Goal: Information Seeking & Learning: Learn about a topic

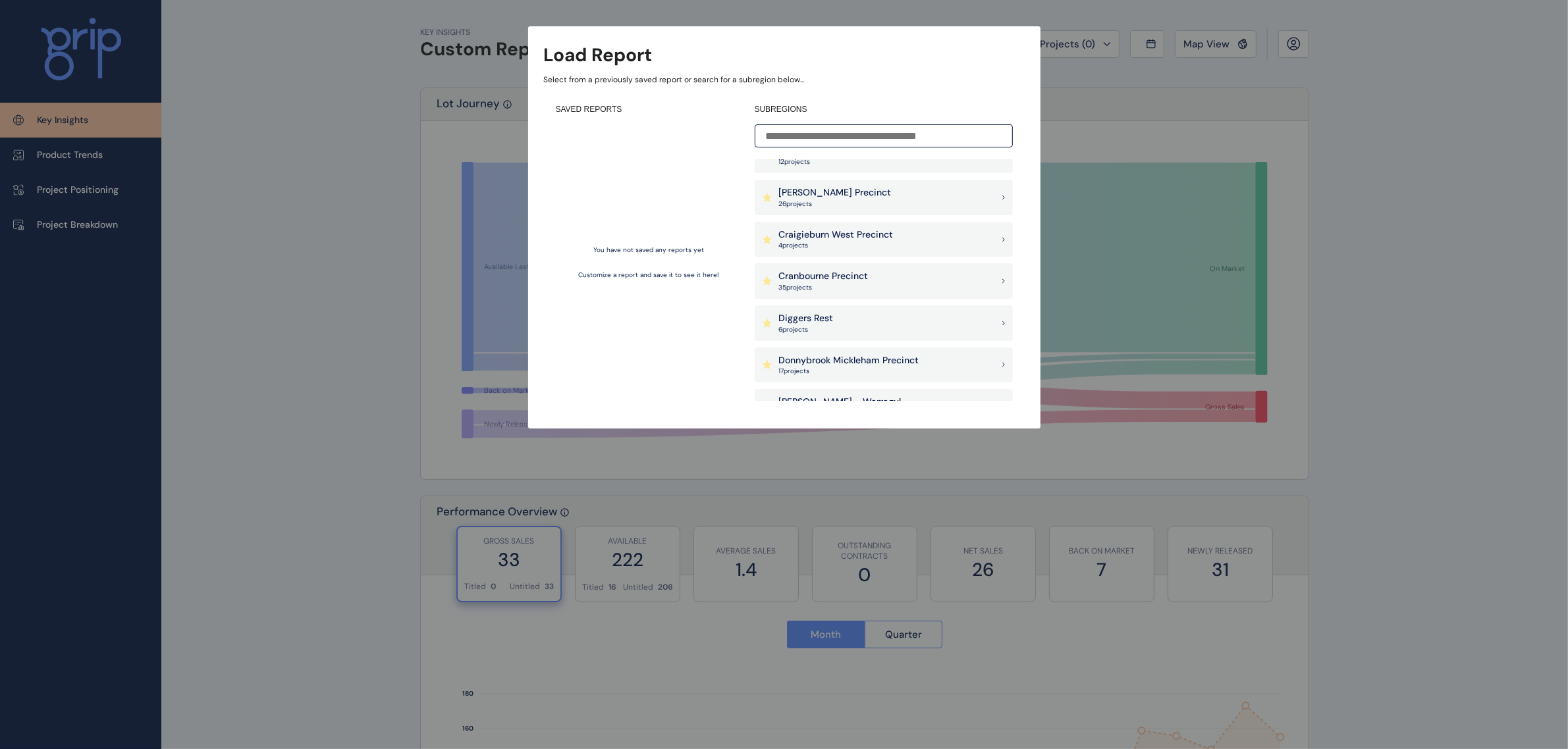
scroll to position [439, 0]
click at [868, 323] on div "[PERSON_NAME] - Warragul 16 project s" at bounding box center [884, 324] width 258 height 36
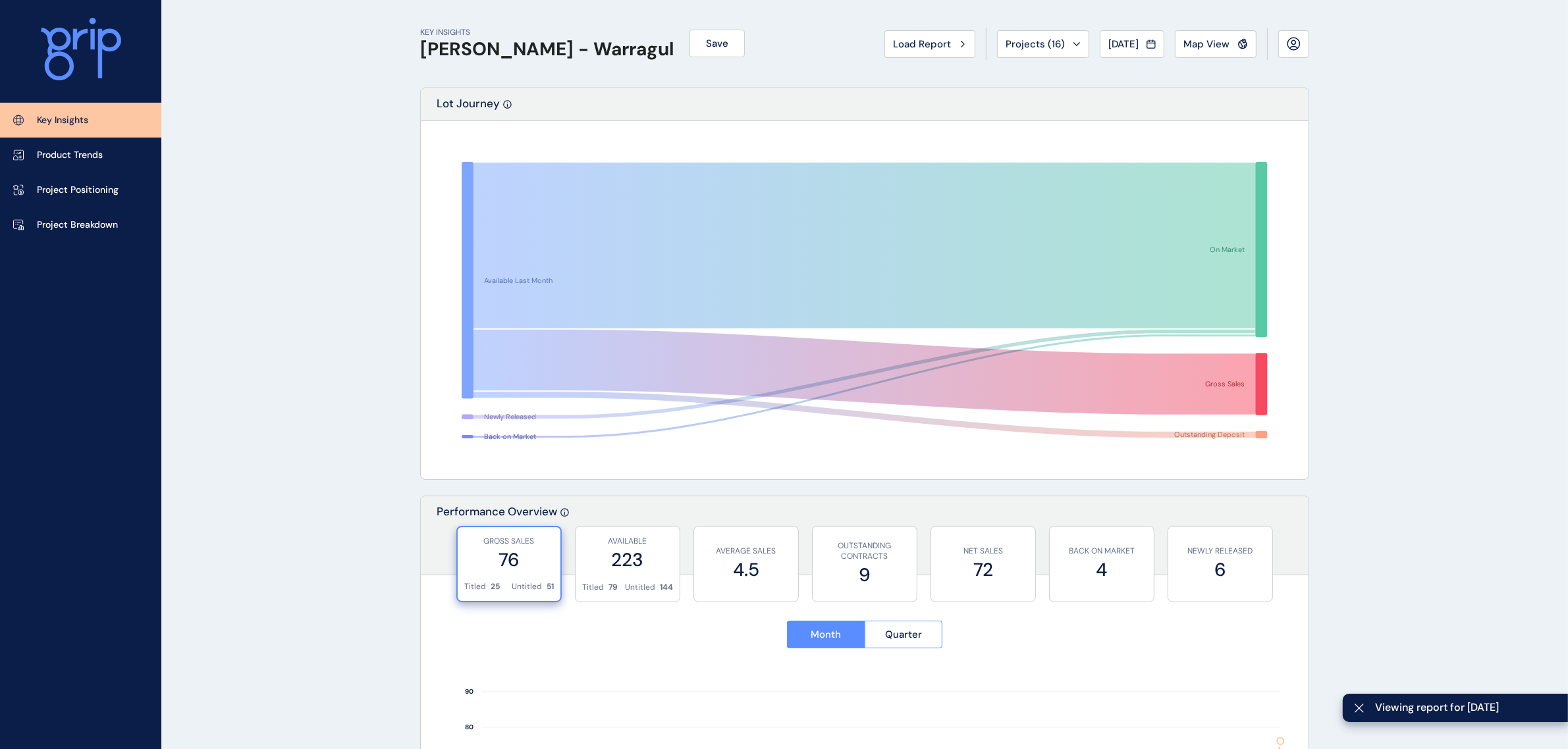
click at [1212, 31] on button "Map View" at bounding box center [1215, 44] width 82 height 27
click at [83, 220] on p "Project Breakdown" at bounding box center [77, 225] width 81 height 13
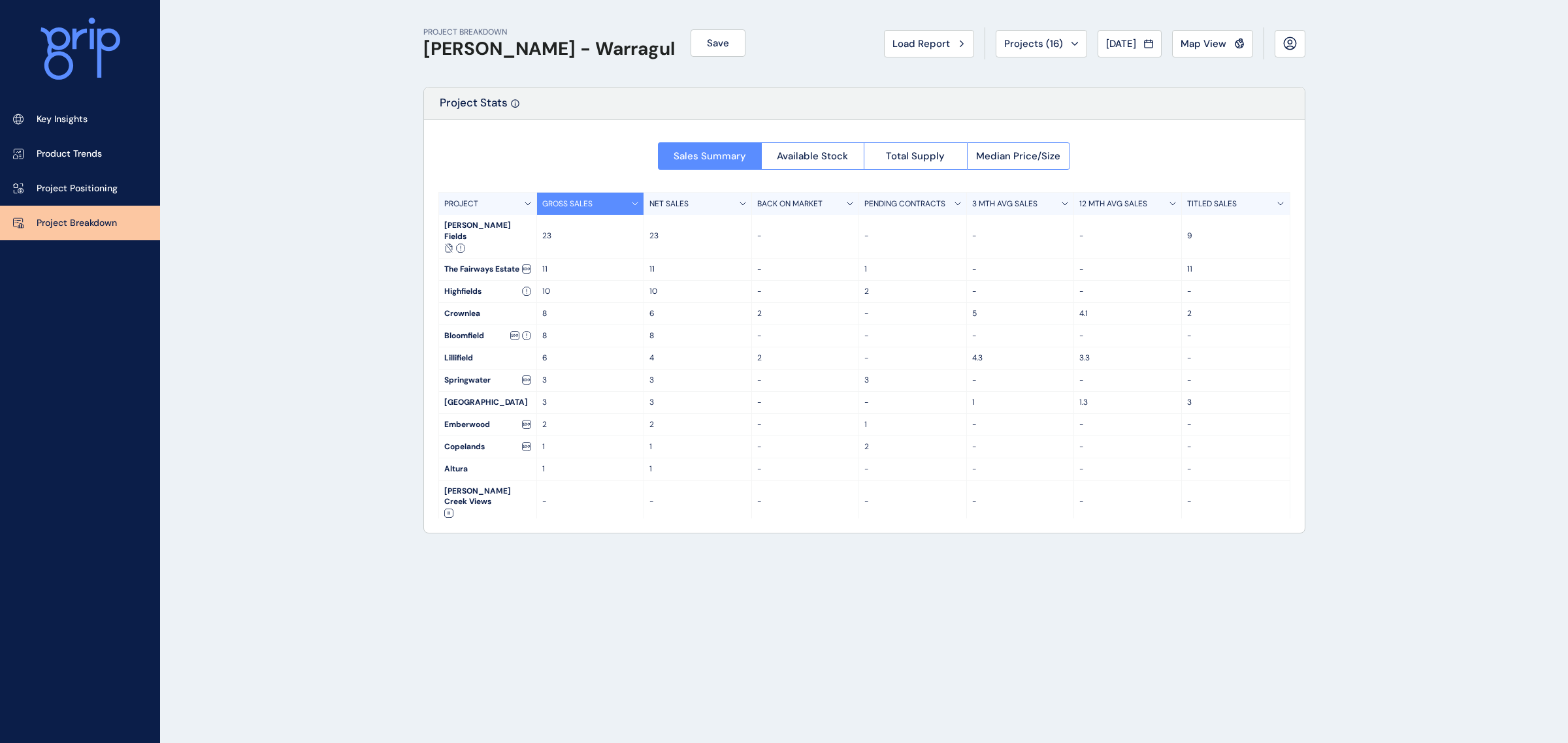
click at [83, 169] on link "Product Trends" at bounding box center [79, 154] width 160 height 35
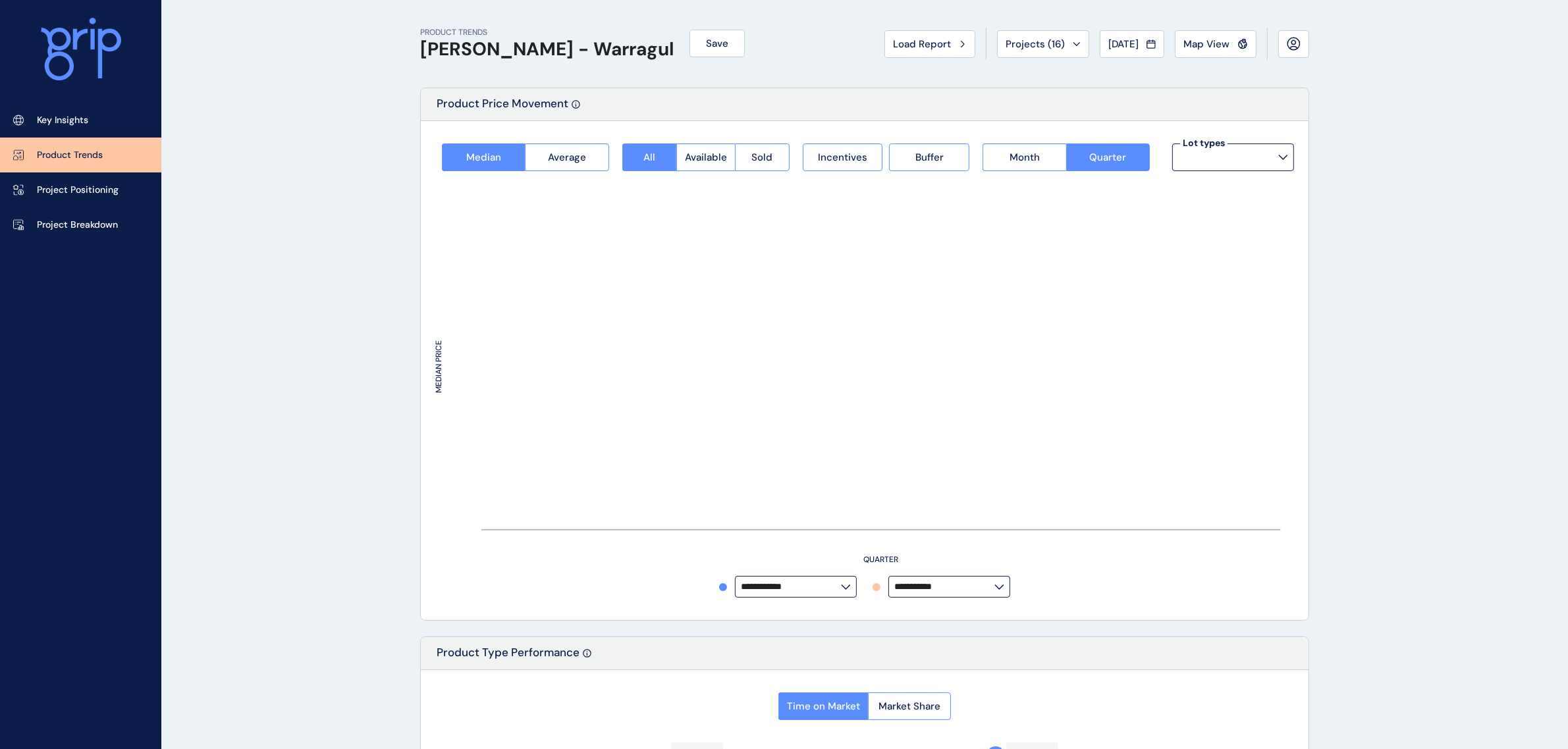
type input "*********"
click at [89, 124] on link "Key Insights" at bounding box center [80, 121] width 161 height 35
